Goal: Task Accomplishment & Management: Manage account settings

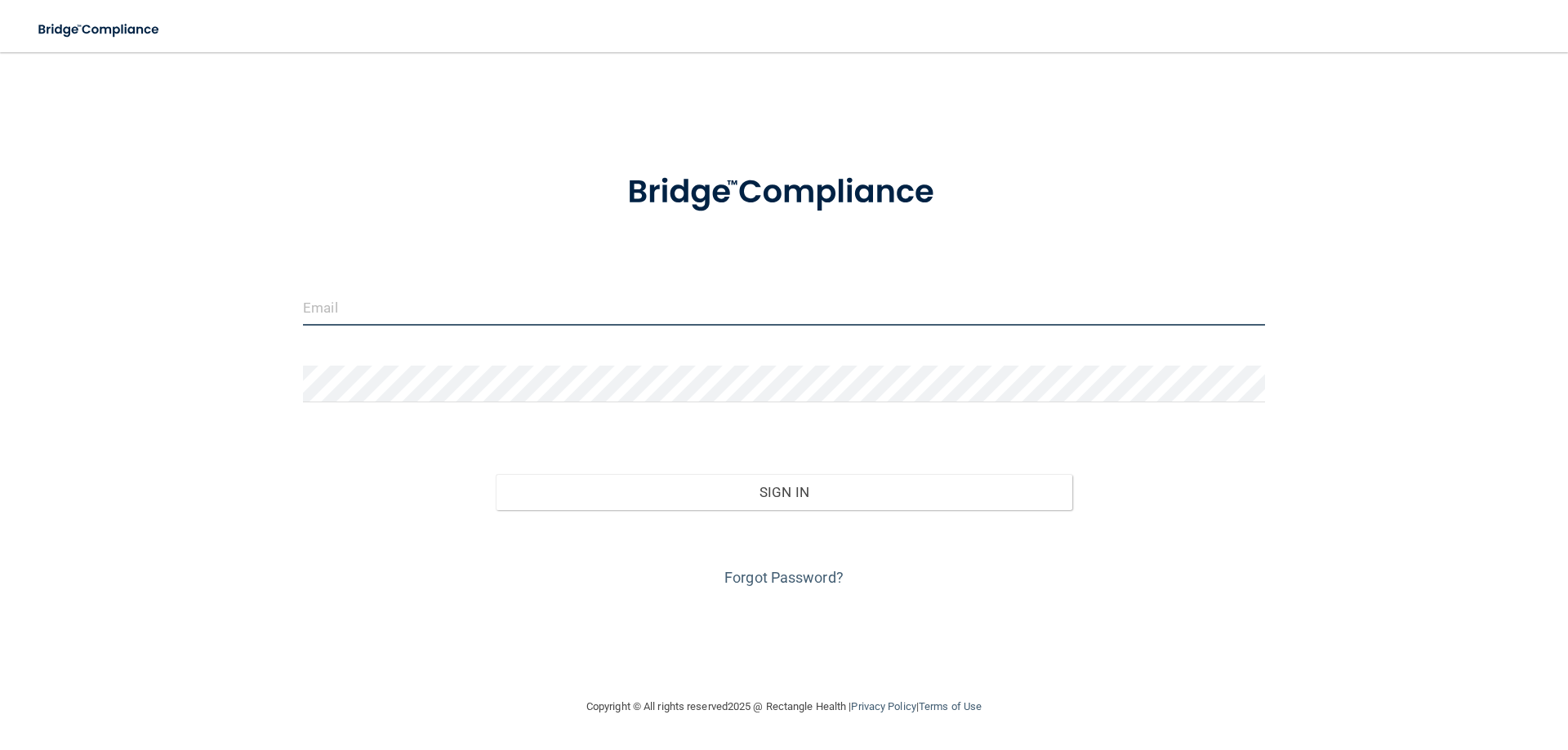
drag, startPoint x: 443, startPoint y: 304, endPoint x: 457, endPoint y: 301, distance: 14.3
click at [456, 302] on input "email" at bounding box center [784, 308] width 961 height 37
type input "[EMAIL_ADDRESS][DOMAIN_NAME]"
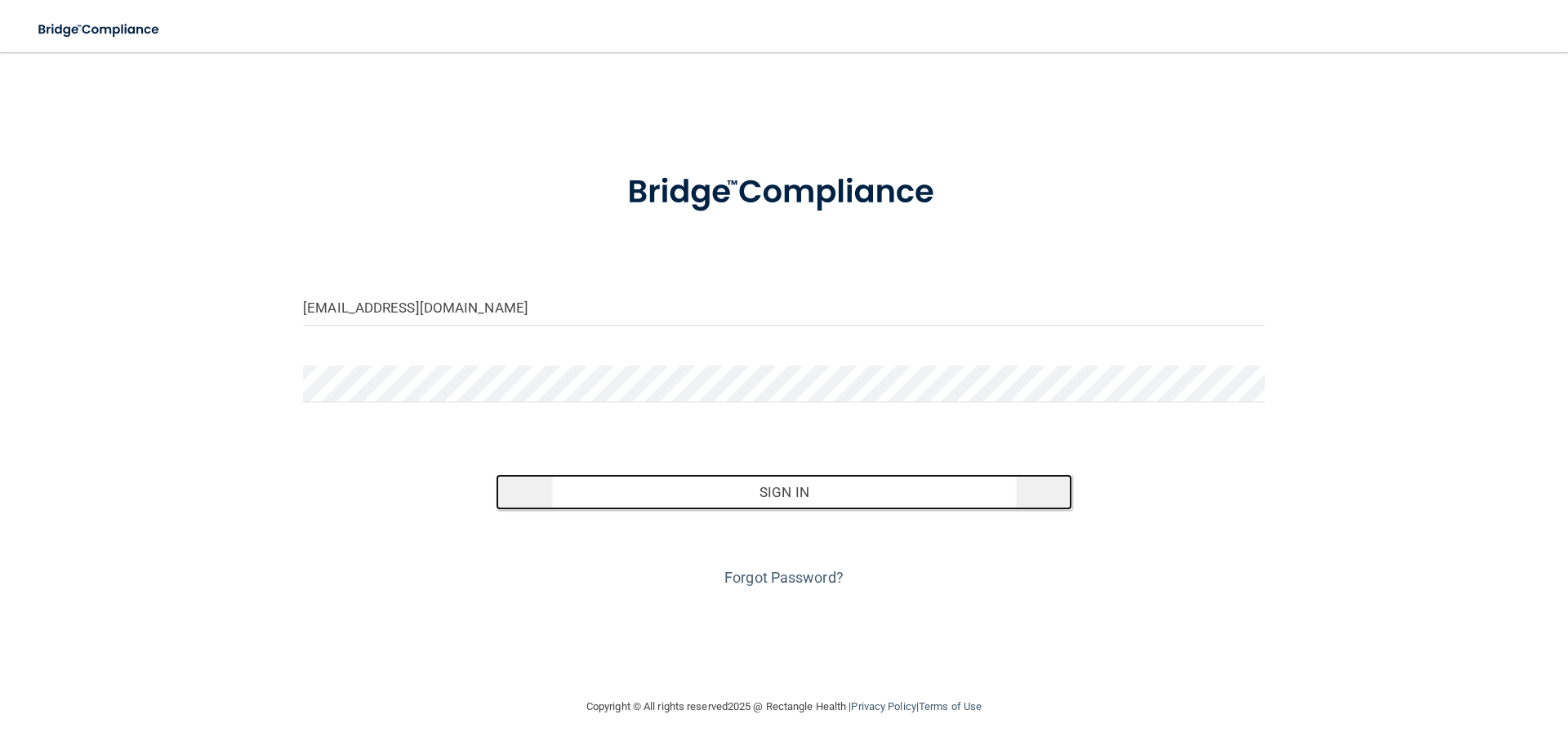
click at [549, 484] on button "Sign In" at bounding box center [784, 492] width 577 height 36
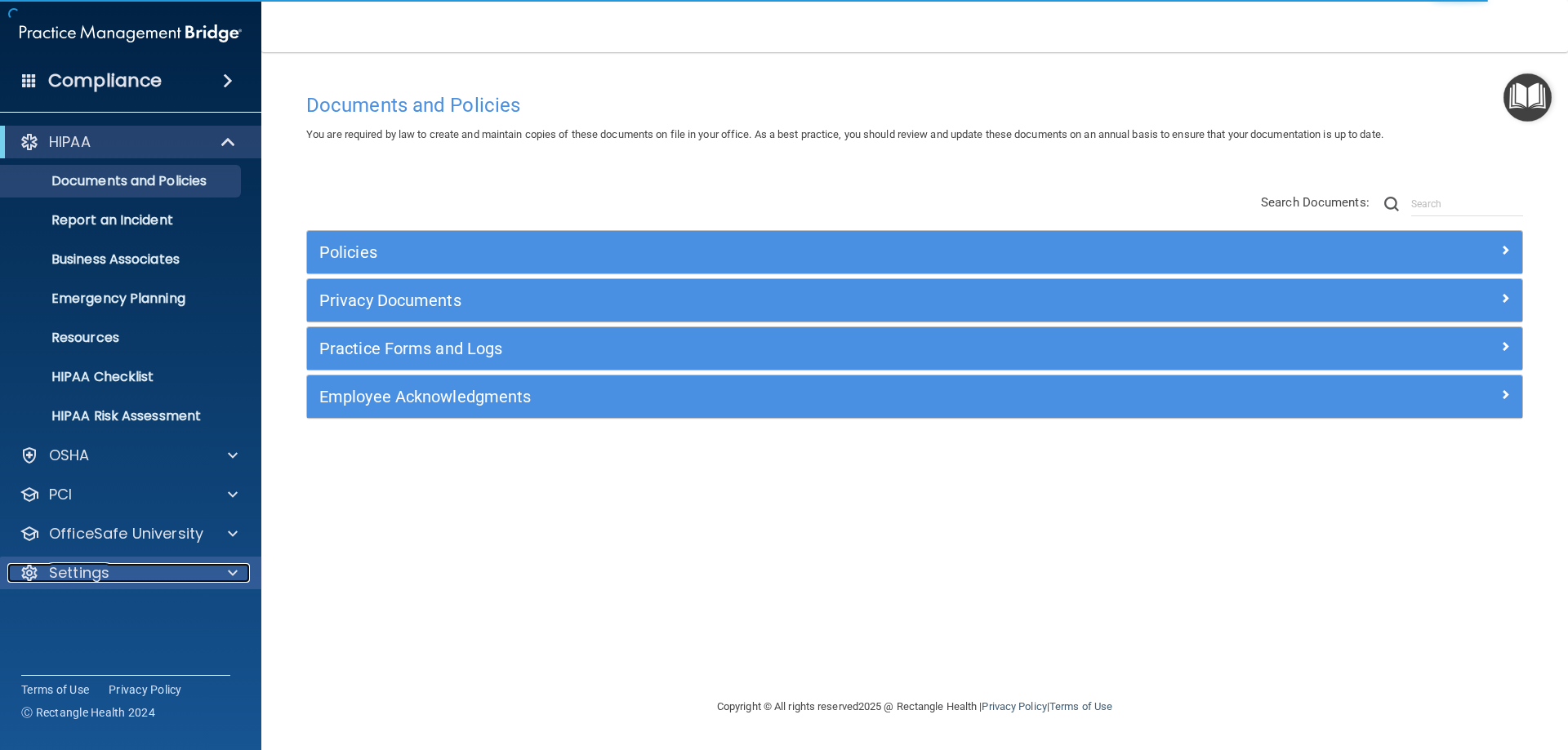
click at [91, 569] on p "Settings" at bounding box center [79, 573] width 61 height 20
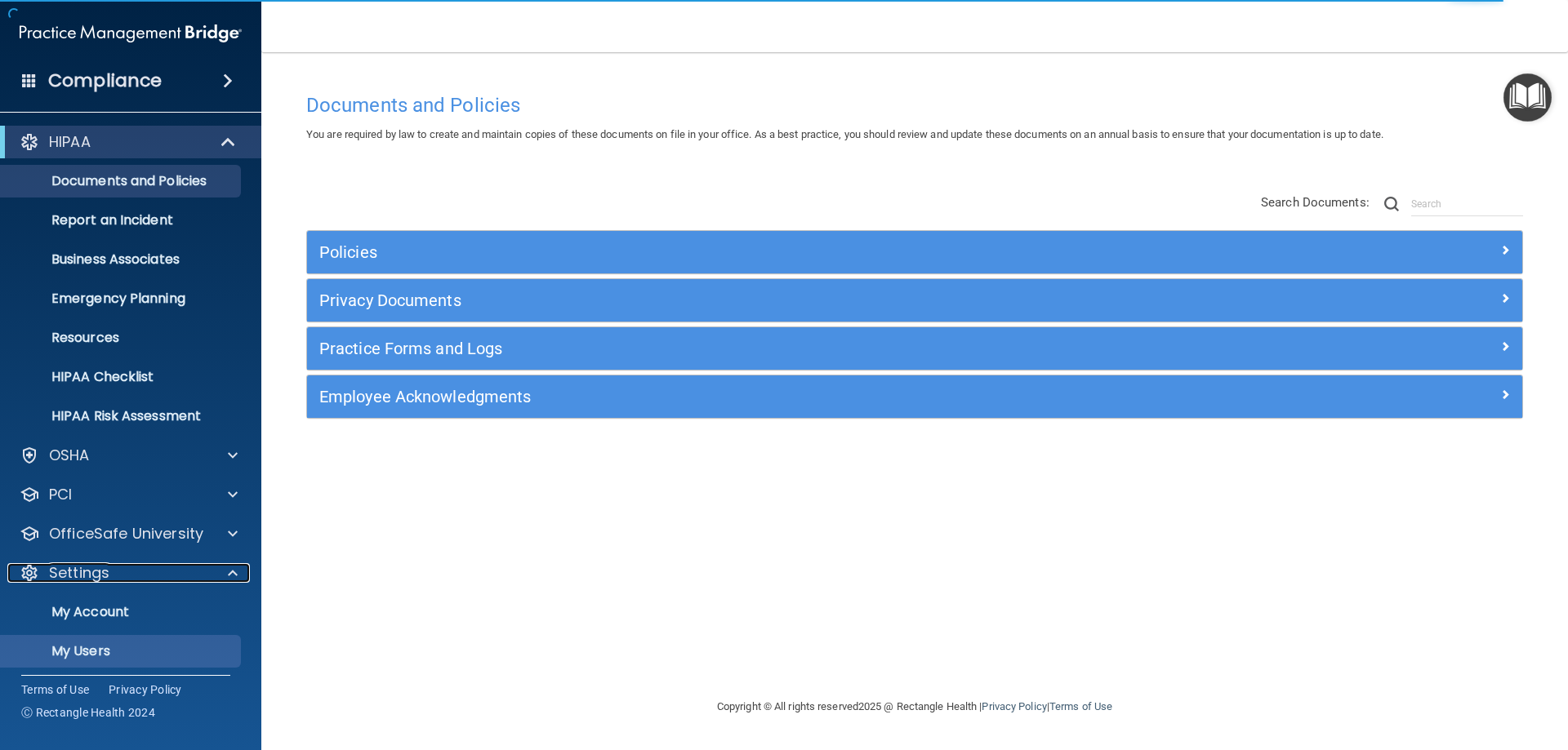
scroll to position [84, 0]
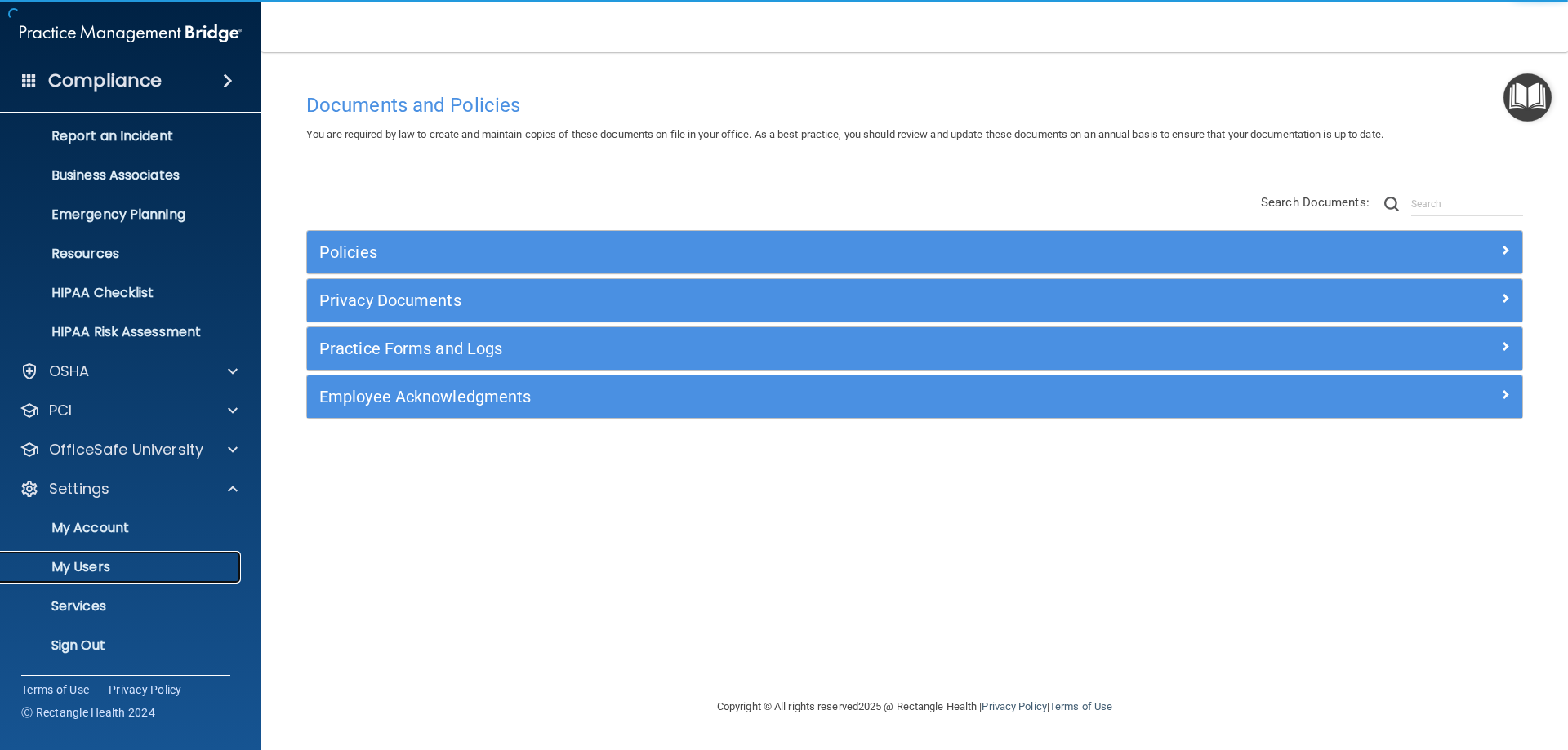
click at [97, 559] on p "My Users" at bounding box center [122, 566] width 223 height 17
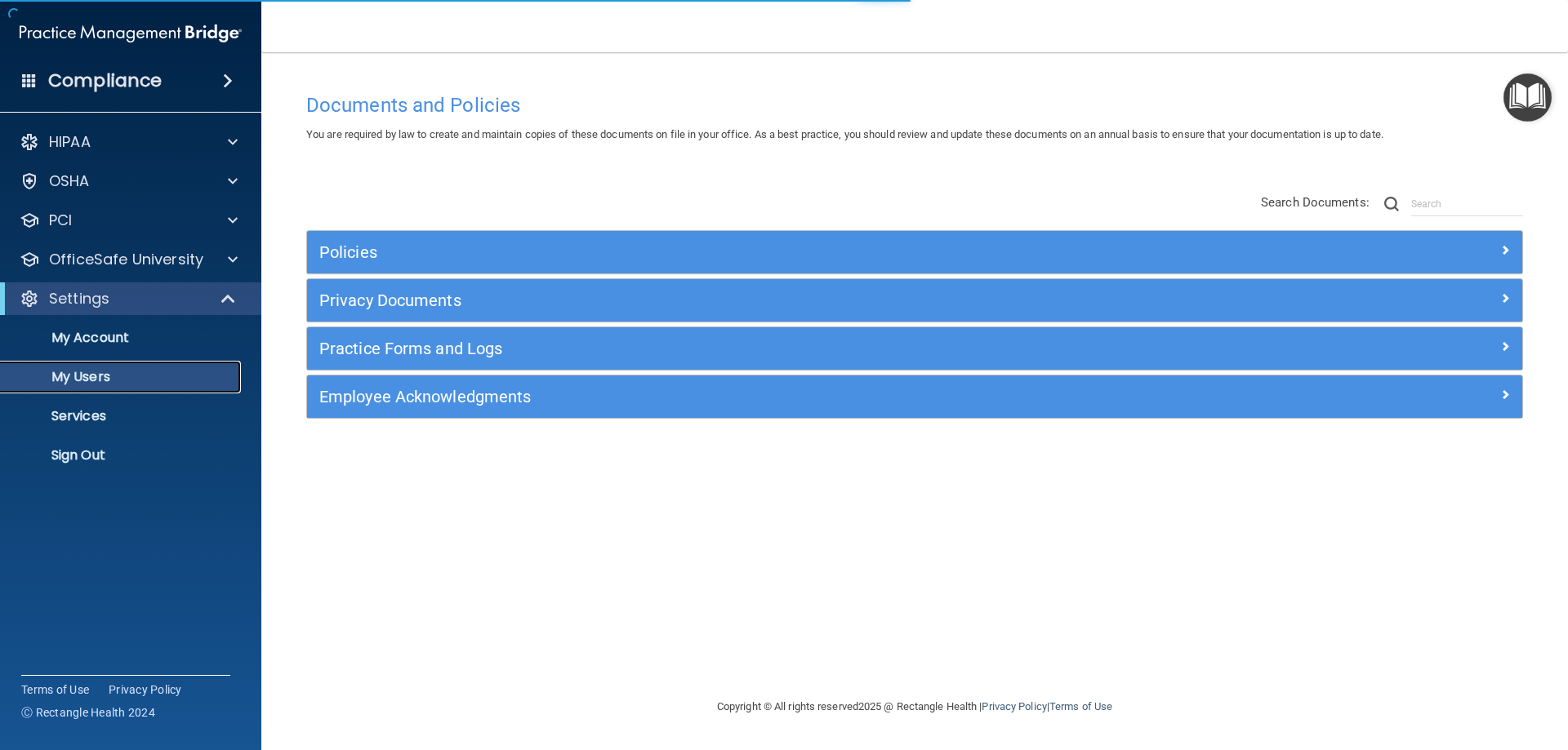
select select "20"
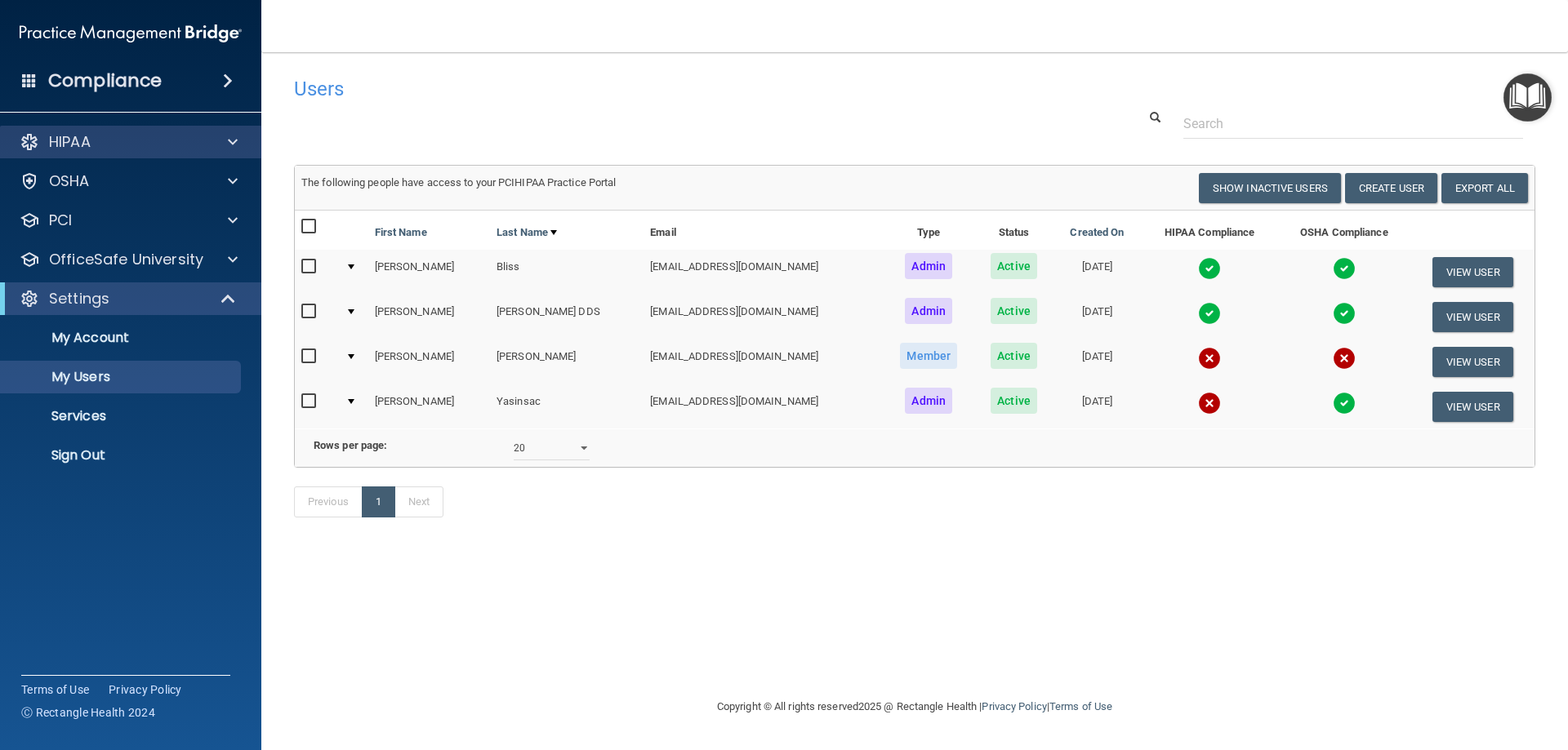
click at [70, 153] on div "HIPAA" at bounding box center [131, 142] width 262 height 32
click at [212, 144] on div at bounding box center [231, 142] width 41 height 20
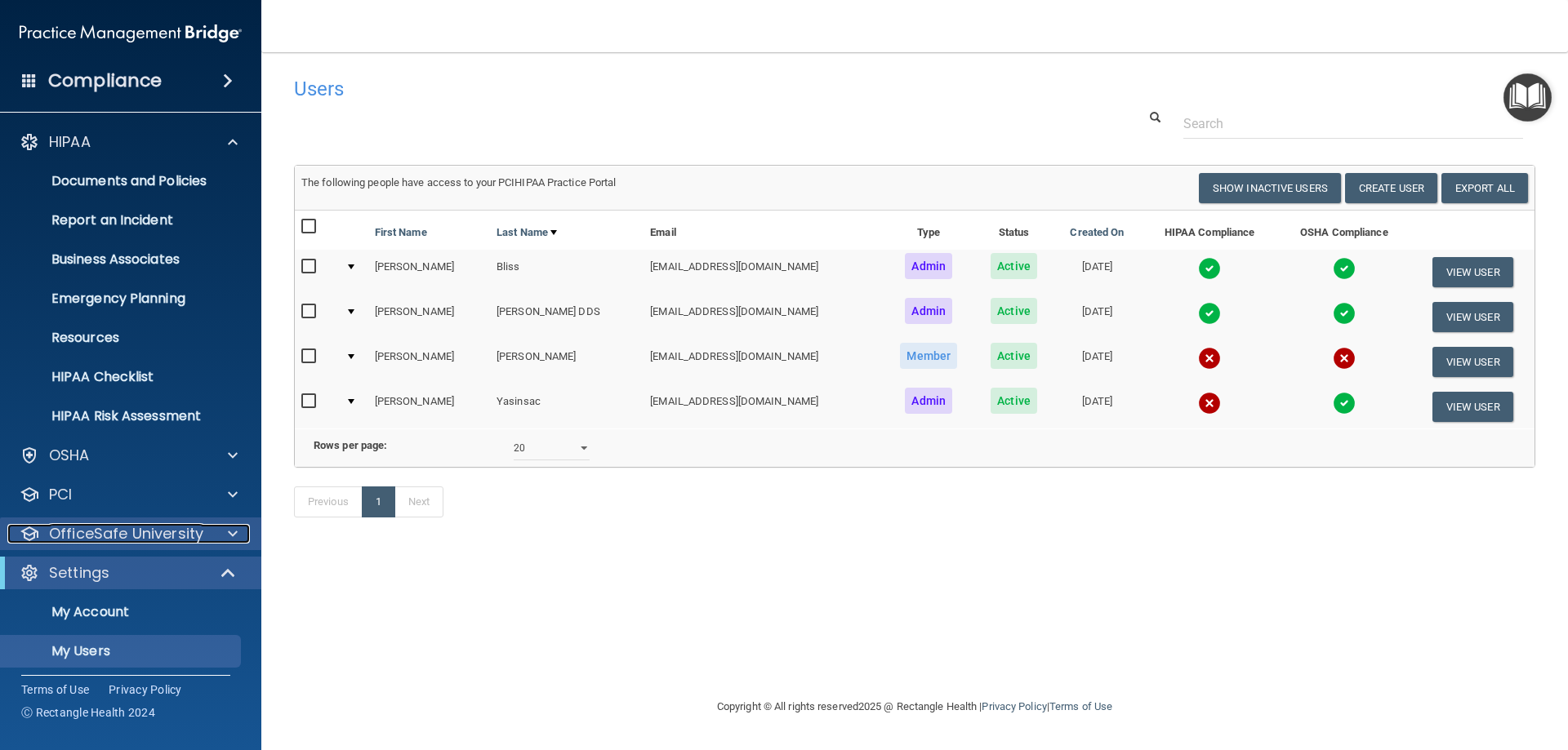
click at [133, 527] on p "OfficeSafe University" at bounding box center [126, 534] width 154 height 20
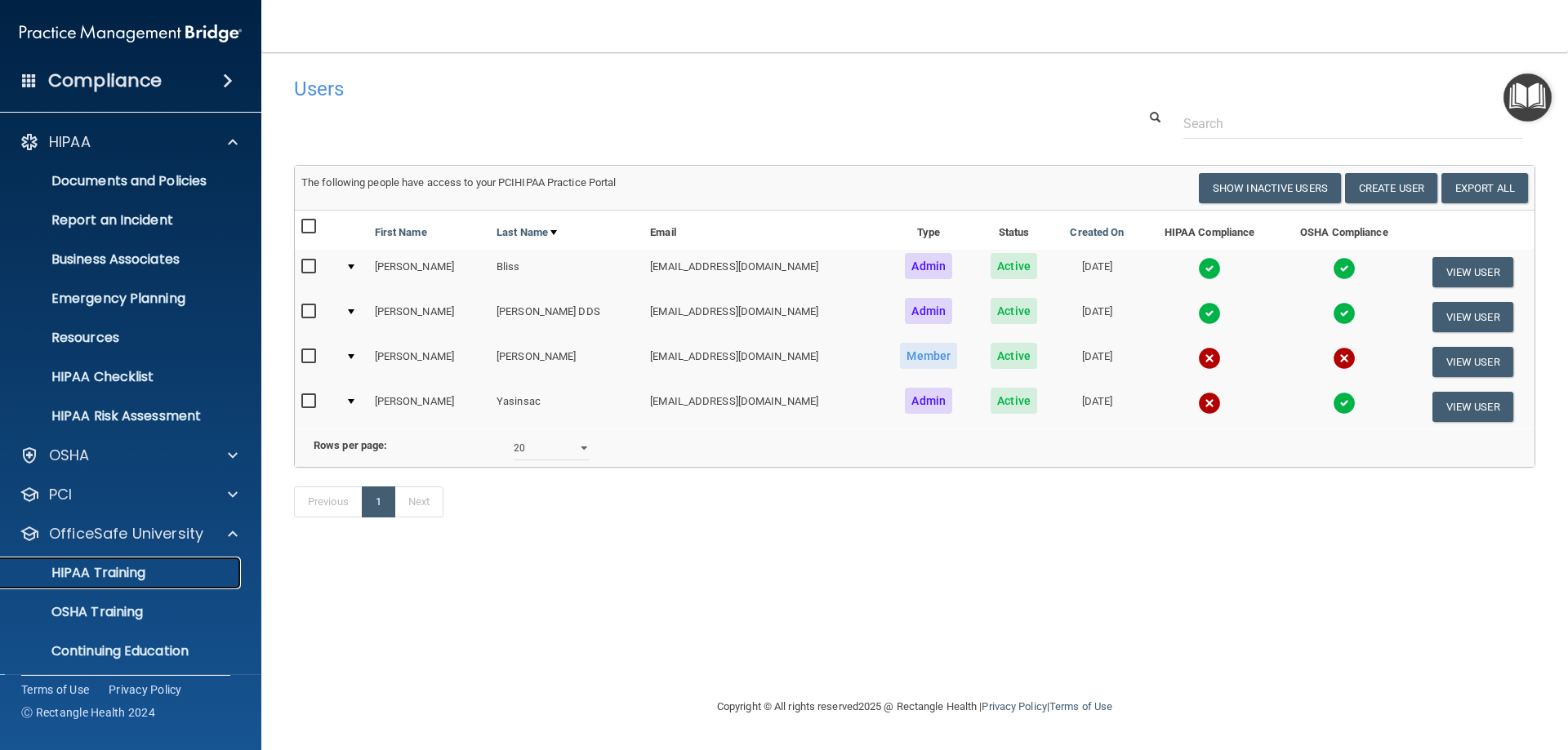
click at [129, 569] on p "HIPAA Training" at bounding box center [78, 572] width 135 height 17
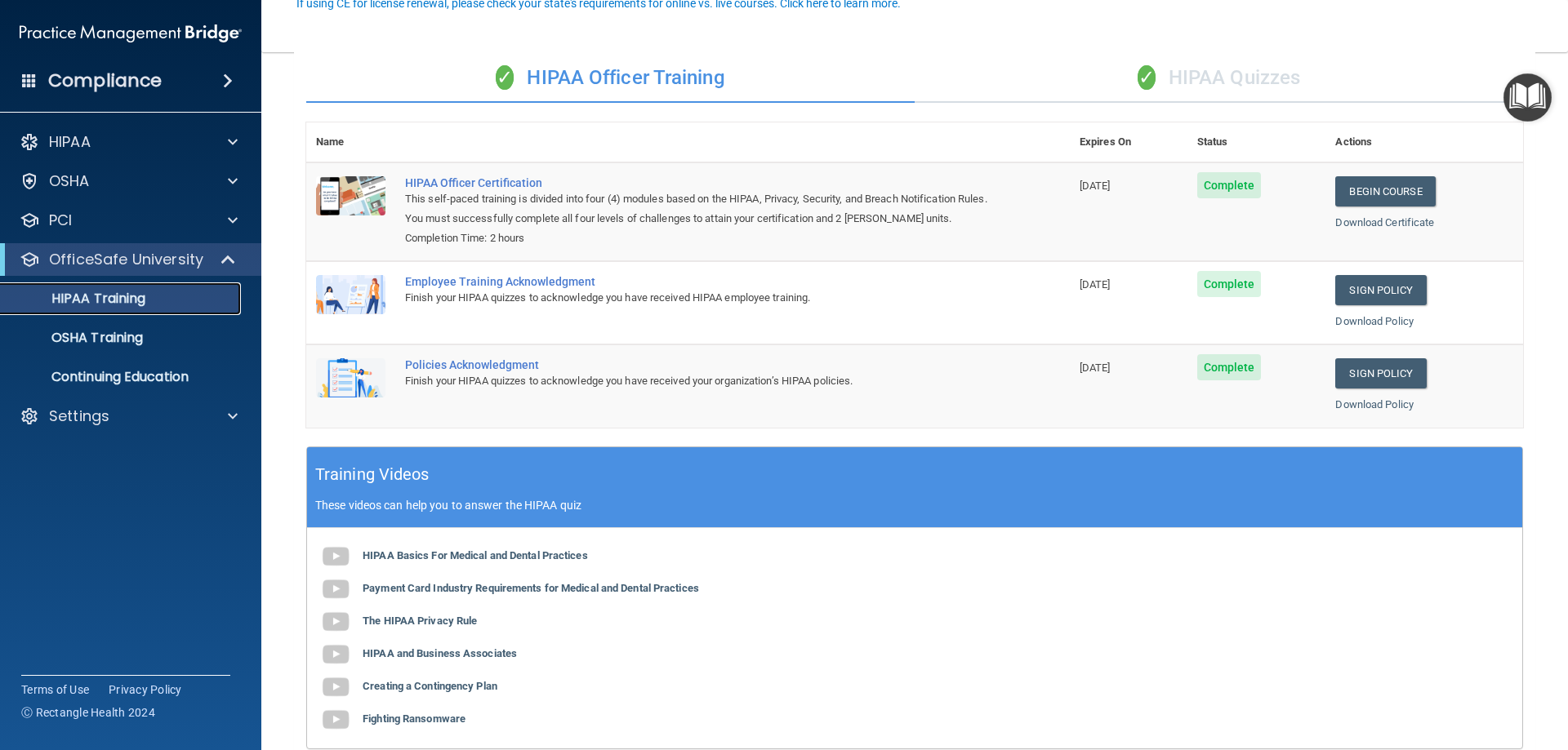
scroll to position [163, 0]
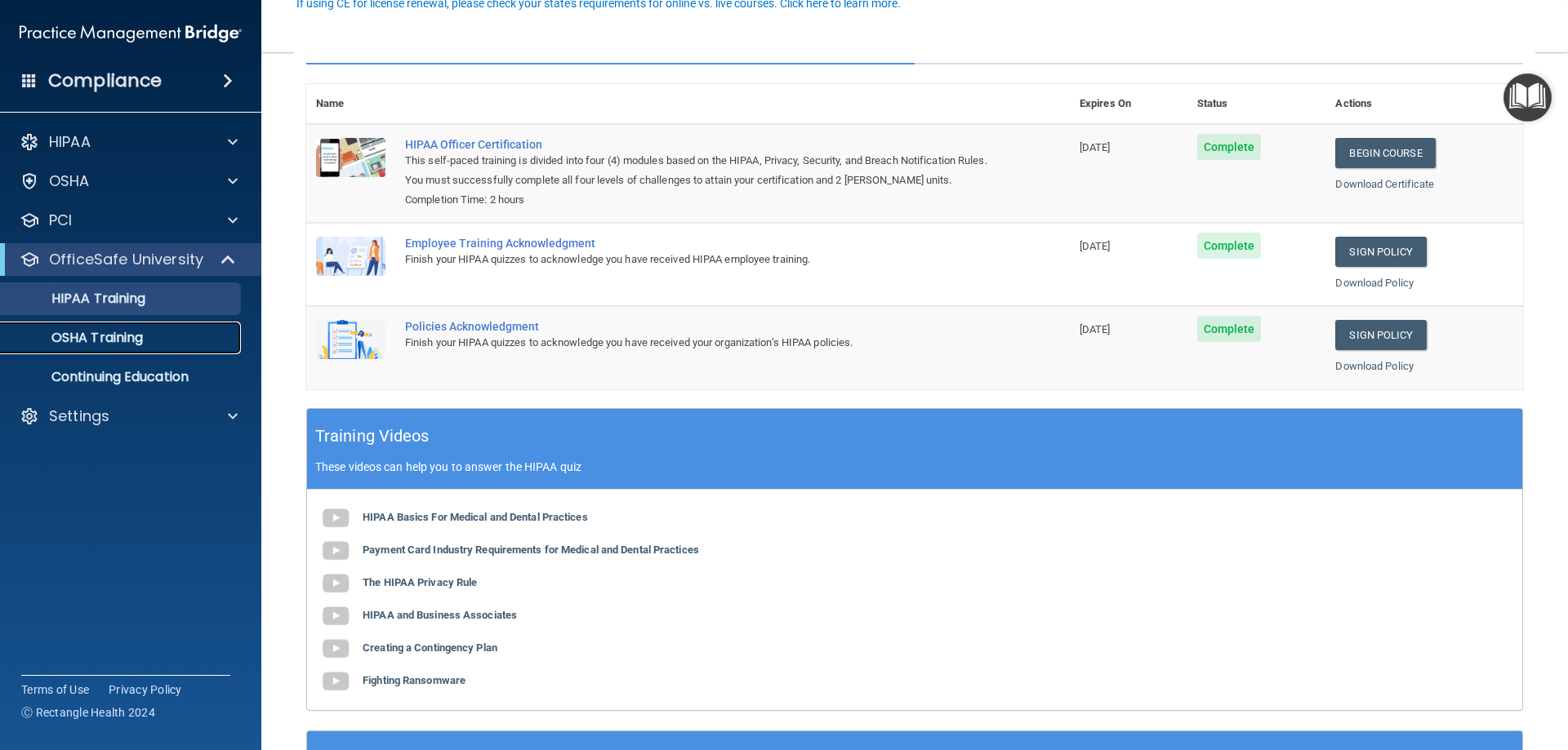
click at [154, 348] on link "OSHA Training" at bounding box center [111, 337] width 257 height 32
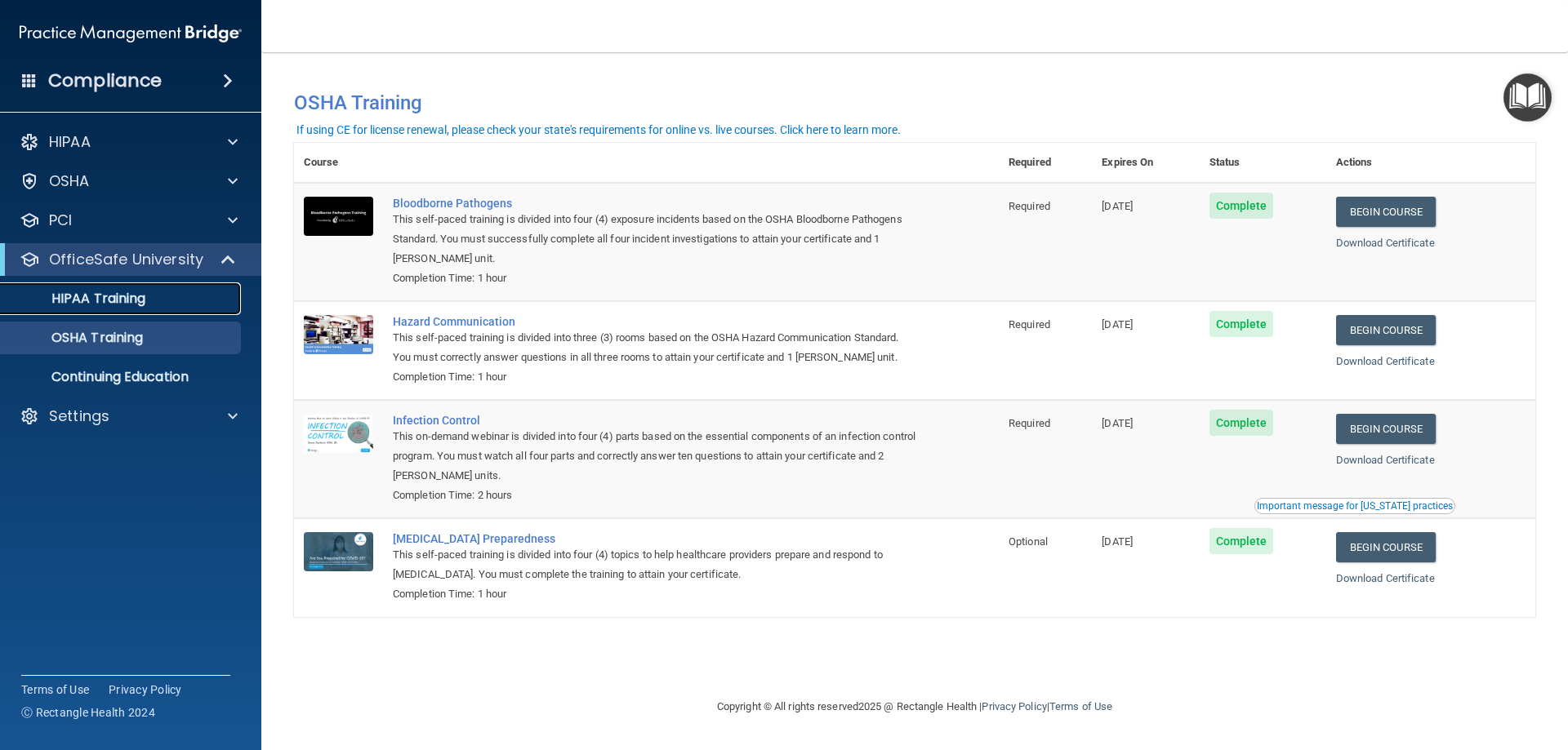
click at [117, 306] on p "HIPAA Training" at bounding box center [78, 299] width 135 height 17
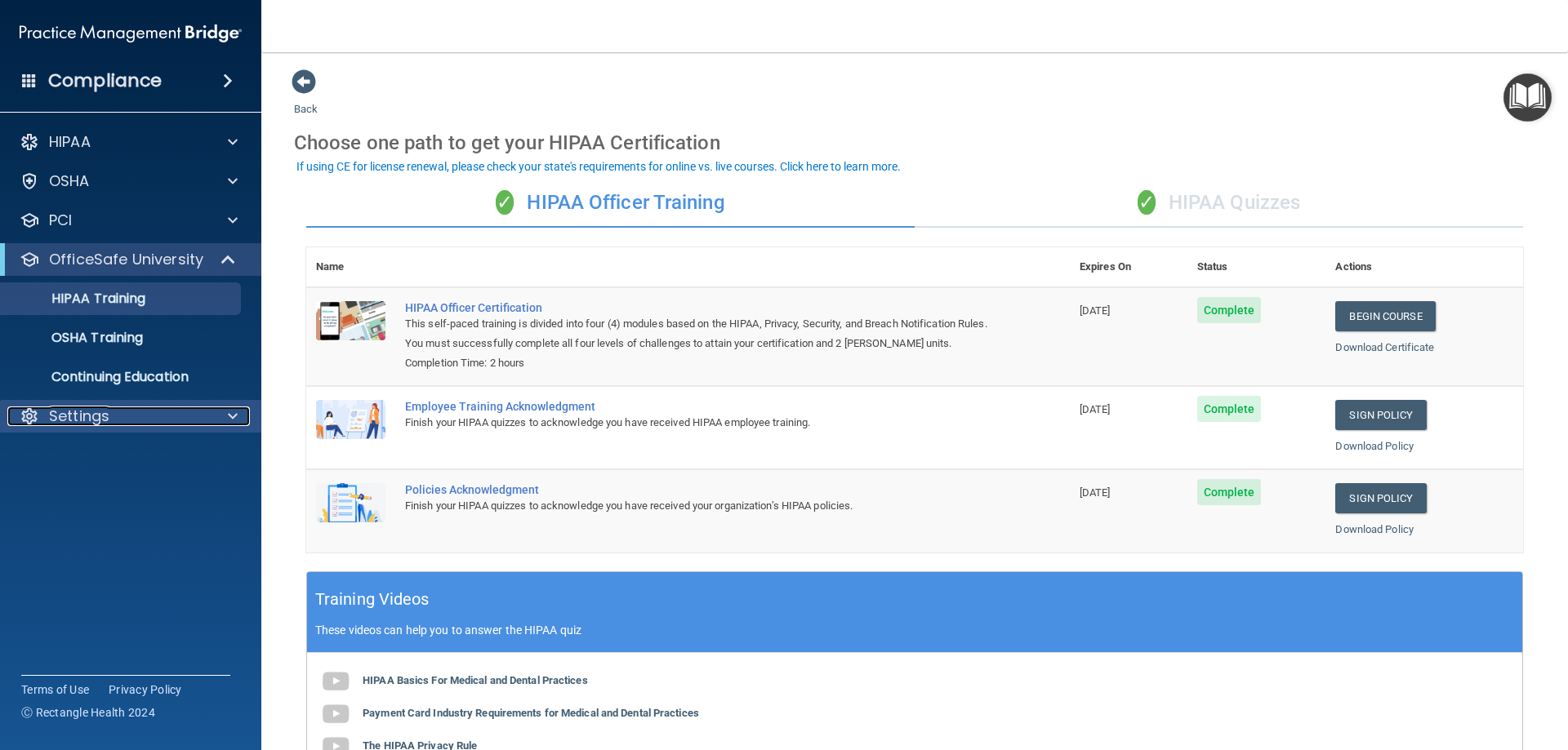
click at [86, 411] on p "Settings" at bounding box center [79, 416] width 61 height 20
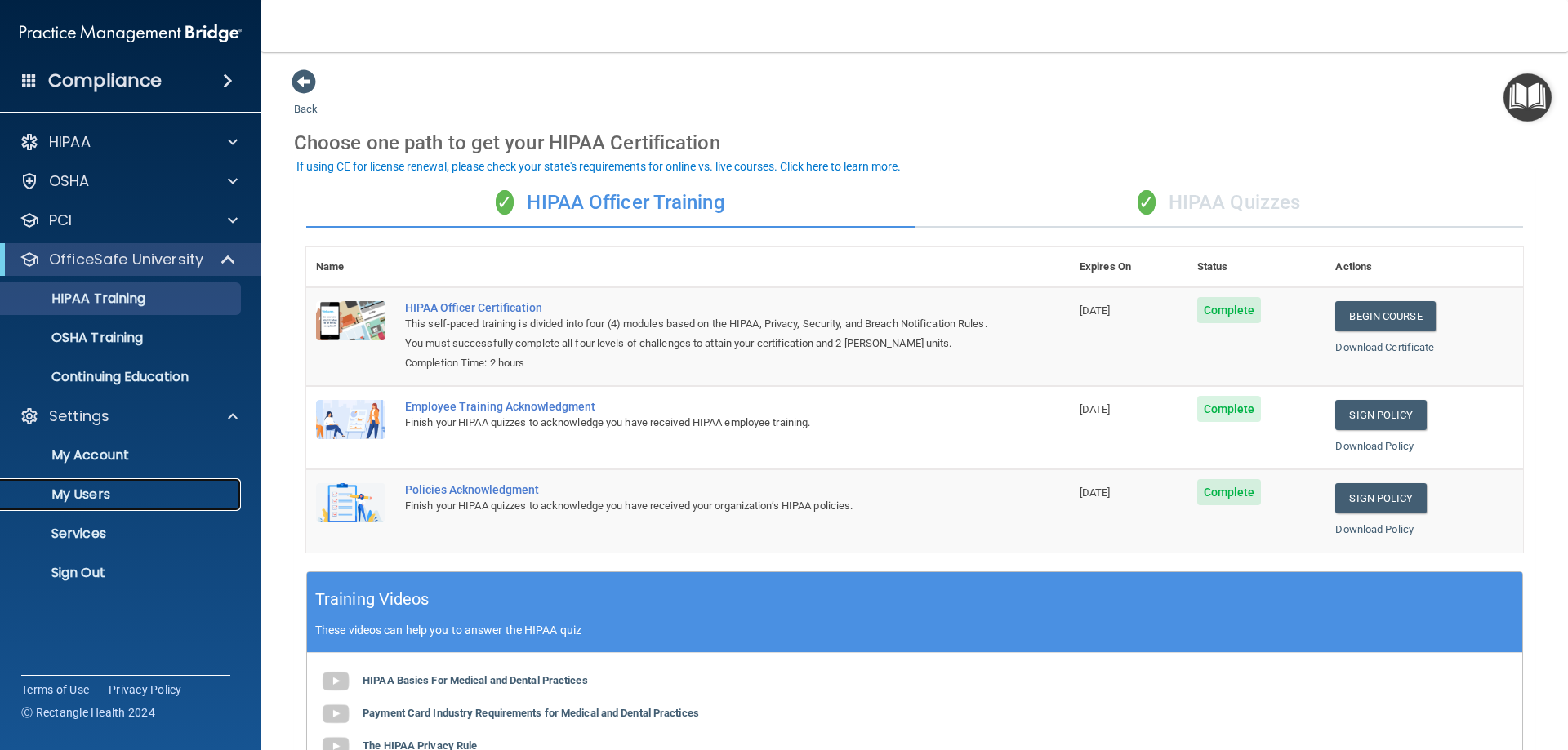
click at [122, 487] on p "My Users" at bounding box center [122, 494] width 223 height 17
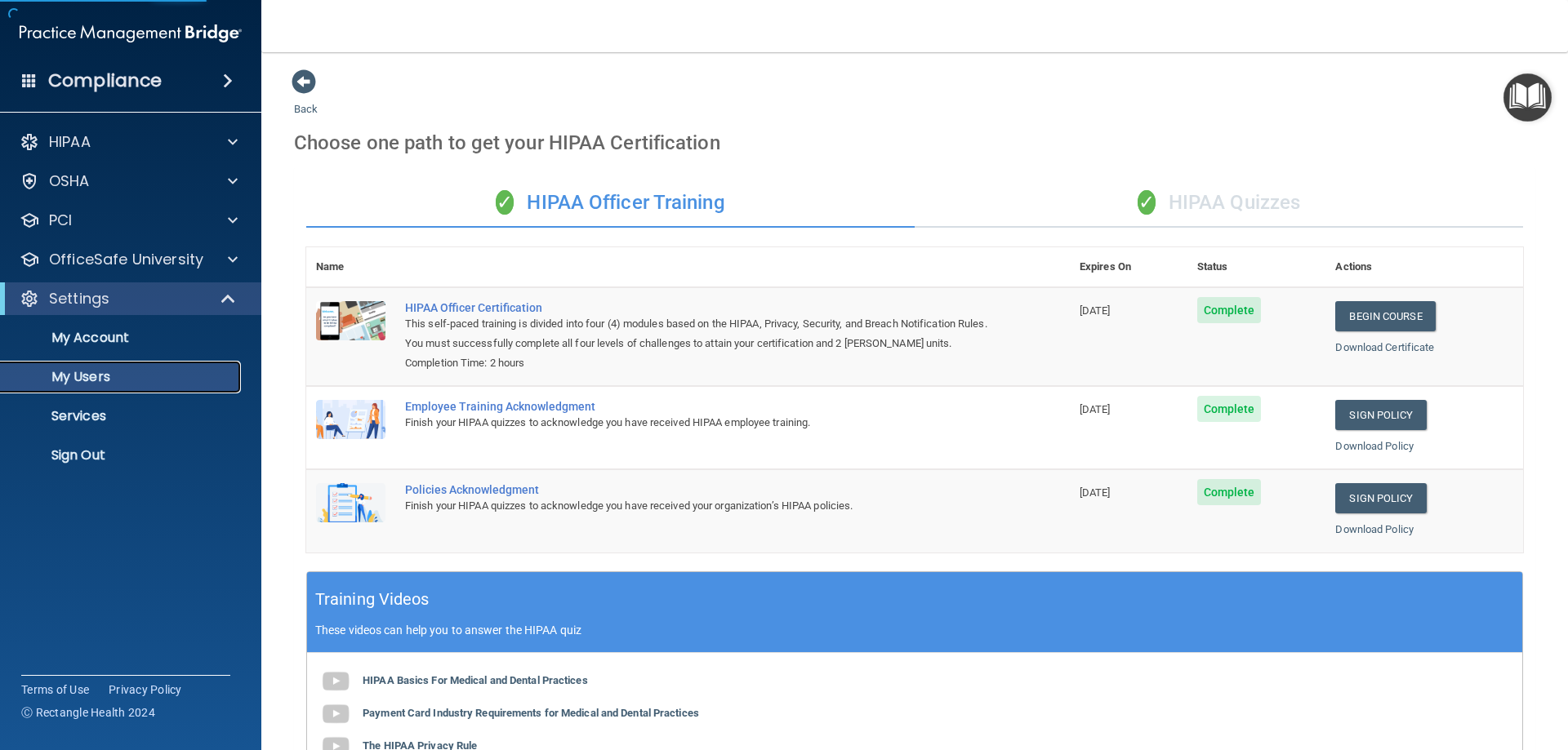
select select "20"
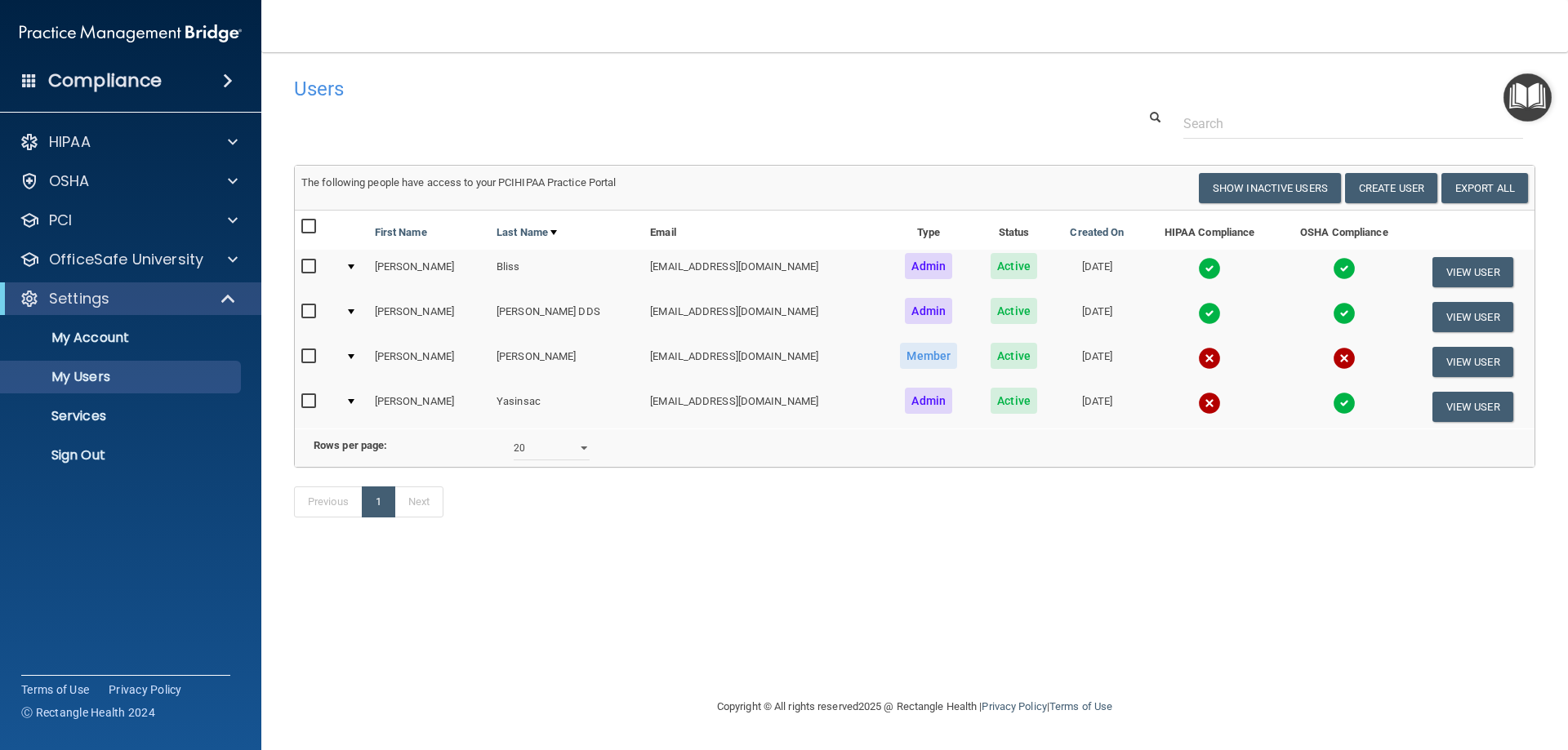
click at [1198, 359] on img at bounding box center [1208, 357] width 22 height 22
